Goal: Transaction & Acquisition: Purchase product/service

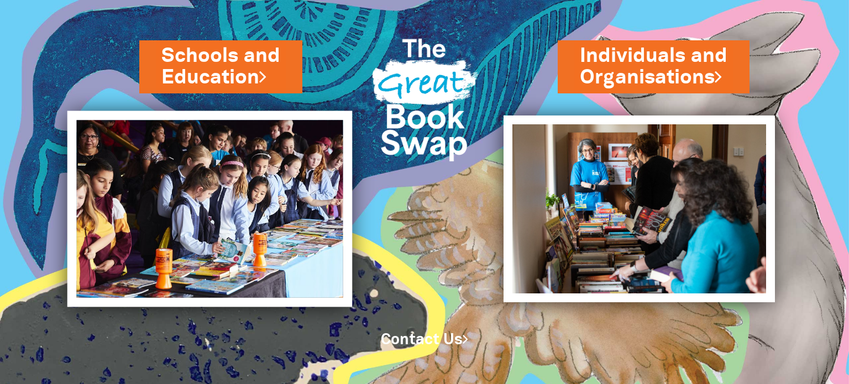
click at [247, 178] on img at bounding box center [209, 209] width 285 height 196
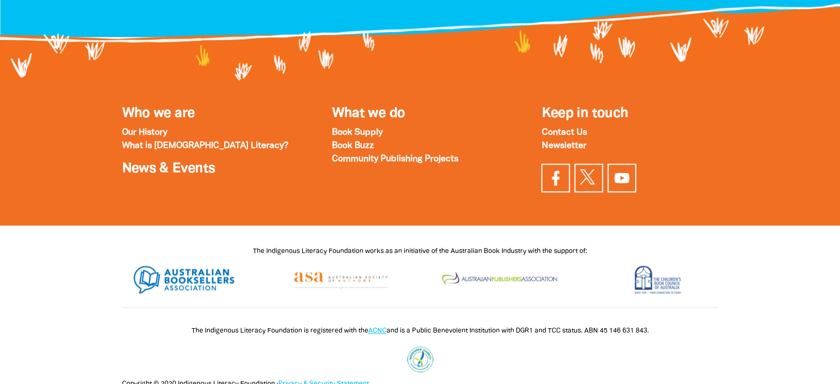
scroll to position [1343, 0]
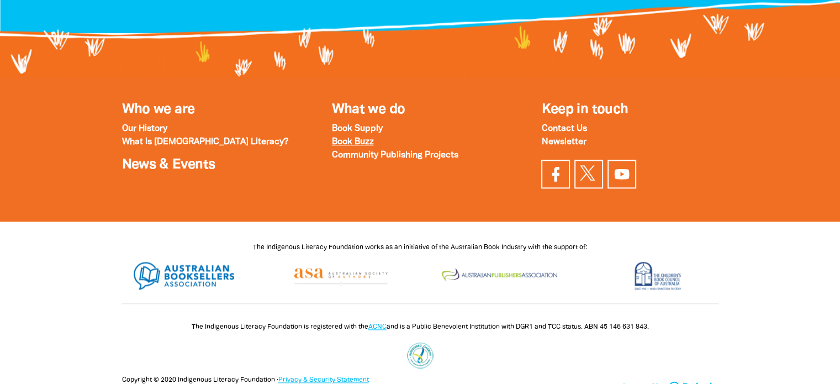
click at [351, 139] on strong "Book Buzz" at bounding box center [352, 142] width 42 height 8
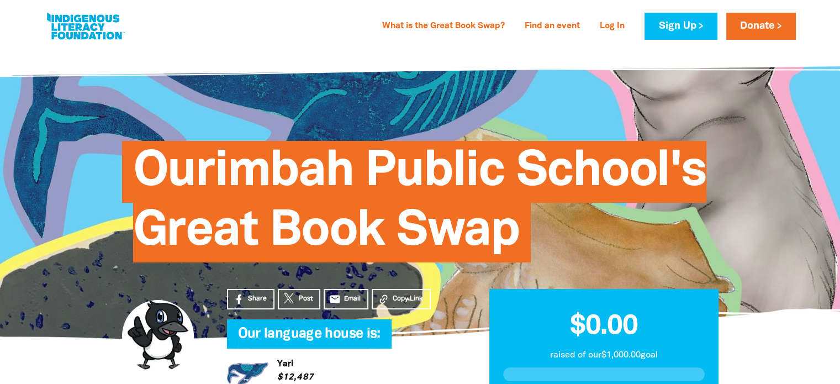
scroll to position [0, 0]
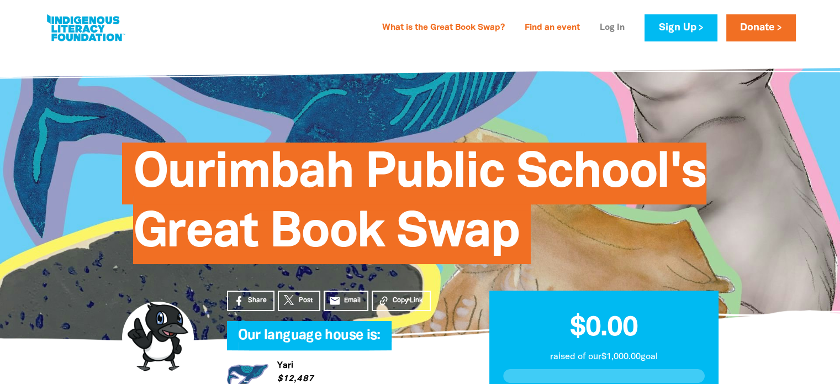
click at [618, 28] on link "Log In" at bounding box center [612, 28] width 38 height 18
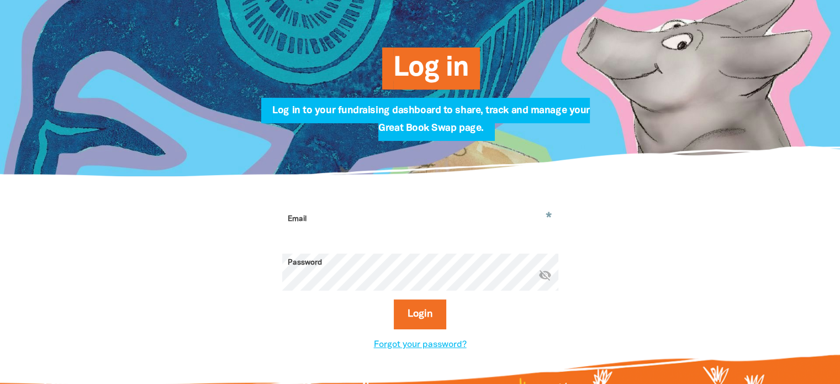
scroll to position [137, 0]
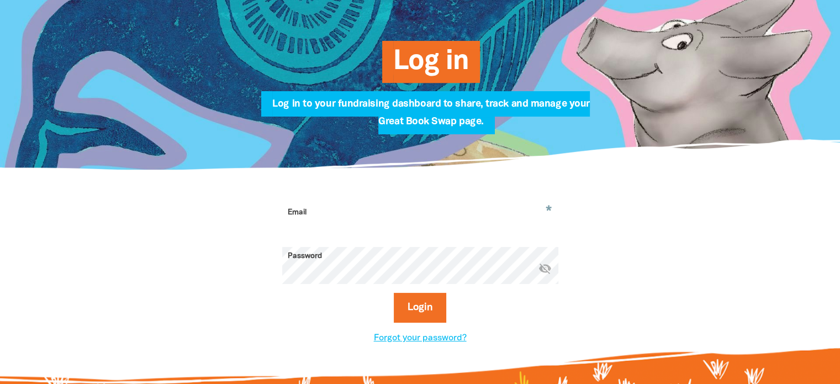
click at [377, 215] on input "Email" at bounding box center [420, 220] width 276 height 35
type input "lauren.harper10@det.nsw.edu.au"
click at [394, 293] on button "Login" at bounding box center [420, 308] width 52 height 30
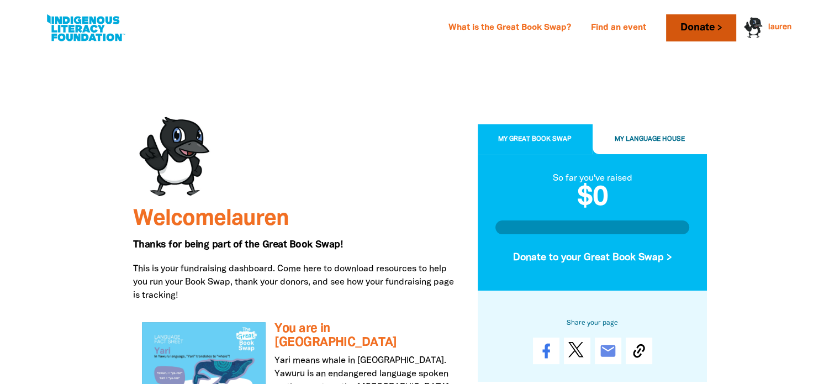
click at [687, 23] on link "Donate" at bounding box center [701, 27] width 70 height 27
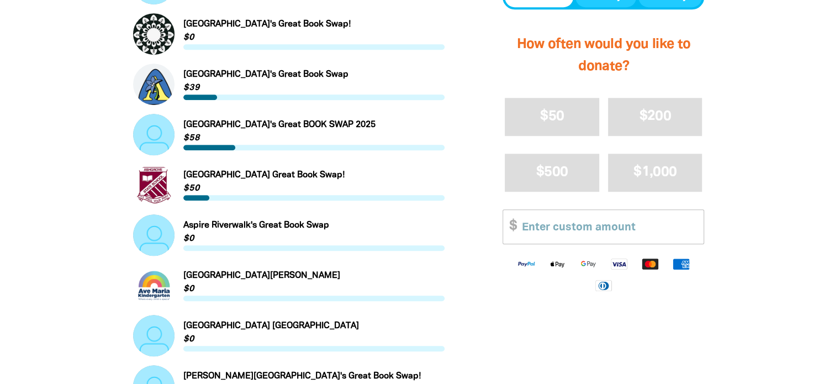
scroll to position [779, 0]
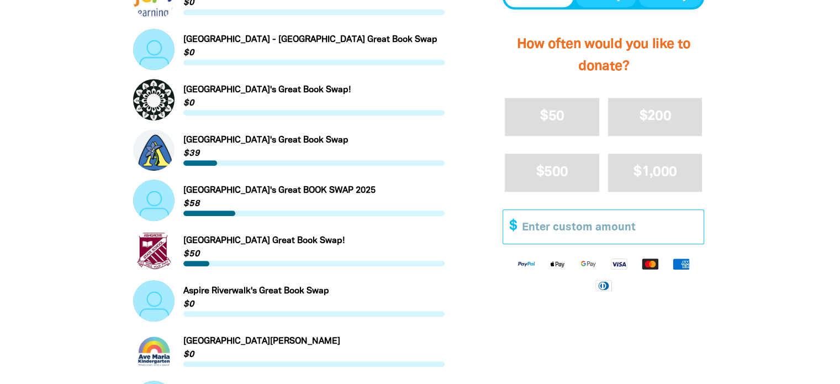
click at [654, 220] on input "Other Amount" at bounding box center [608, 227] width 189 height 34
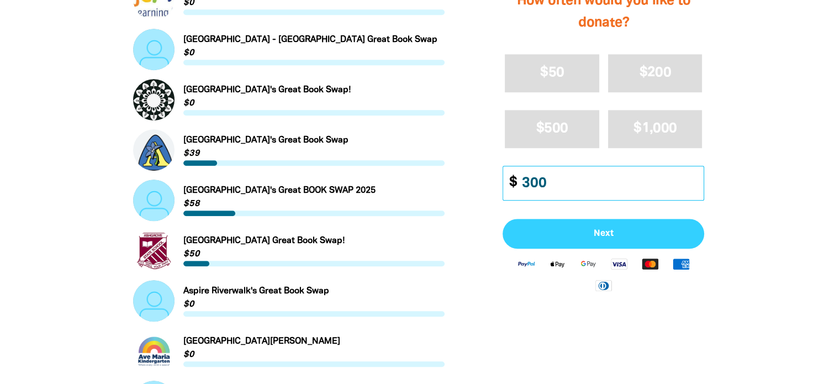
type input "300"
click at [639, 235] on span "Next" at bounding box center [603, 234] width 177 height 9
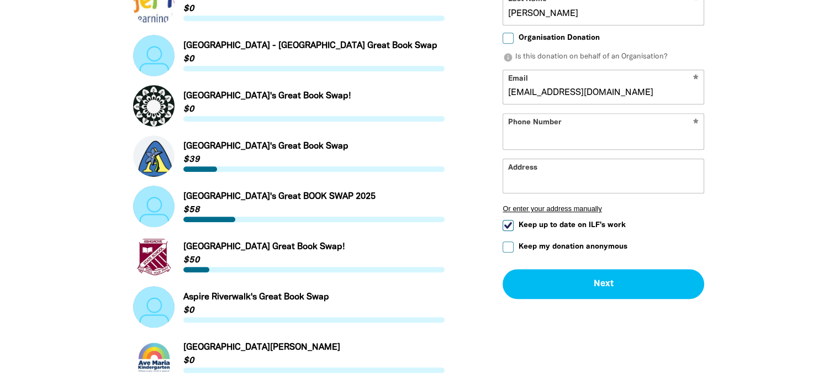
select select "AU"
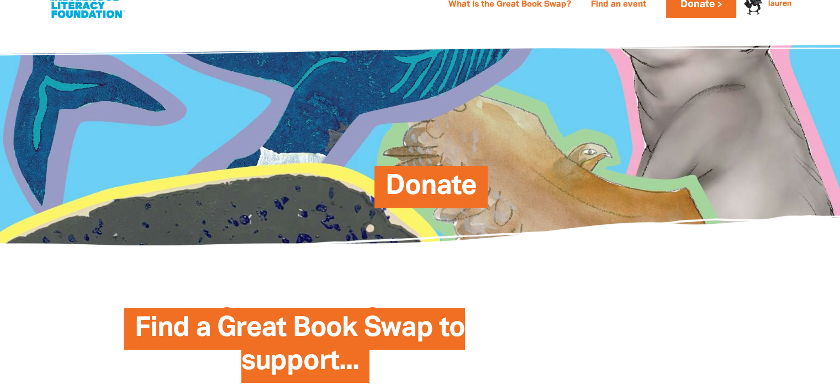
scroll to position [0, 0]
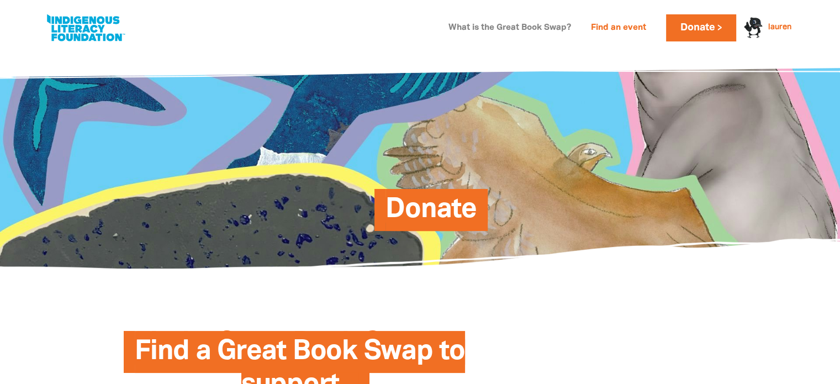
click at [551, 29] on link "What is the Great Book Swap?" at bounding box center [510, 28] width 136 height 18
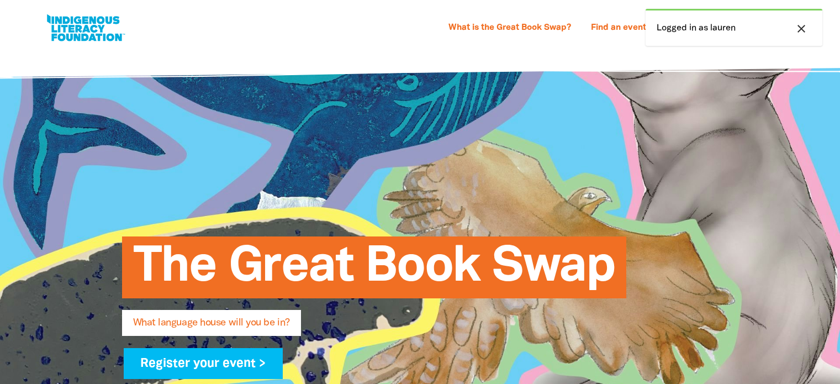
select select "primary-school"
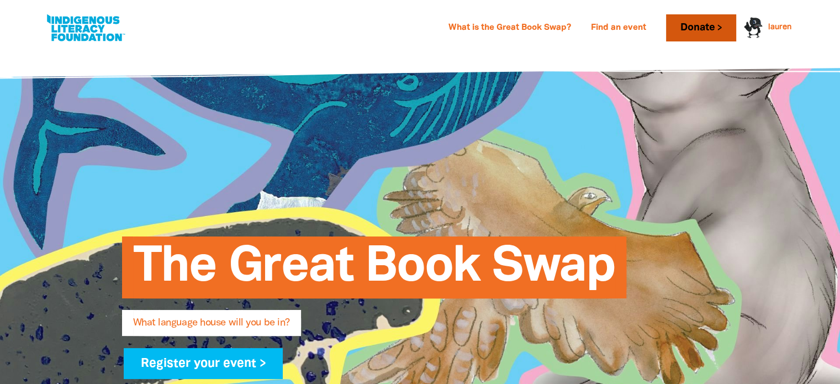
click at [718, 26] on link "Donate" at bounding box center [701, 27] width 70 height 27
